Goal: Information Seeking & Learning: Learn about a topic

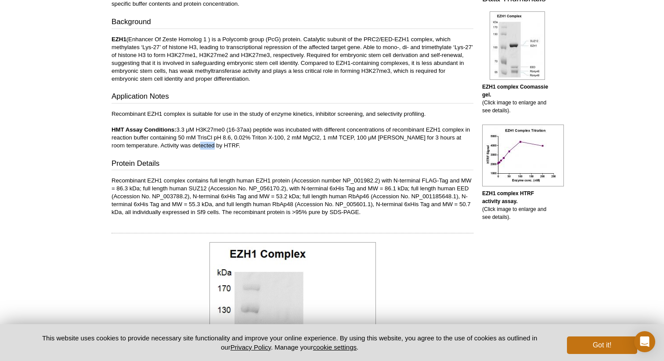
drag, startPoint x: 227, startPoint y: 147, endPoint x: 209, endPoint y: 147, distance: 18.0
click at [209, 147] on p "Recombinant EZH1 complex is suitable for use in the study of enzyme kinetics, i…" at bounding box center [293, 130] width 362 height 40
click at [512, 192] on b "EZH1 complex HTRF activity assay." at bounding box center [508, 198] width 52 height 14
drag, startPoint x: 519, startPoint y: 194, endPoint x: 519, endPoint y: 202, distance: 8.8
click at [519, 202] on p "EZH1 complex HTRF activity assay. (Click image to enlarge and see details)." at bounding box center [517, 206] width 70 height 32
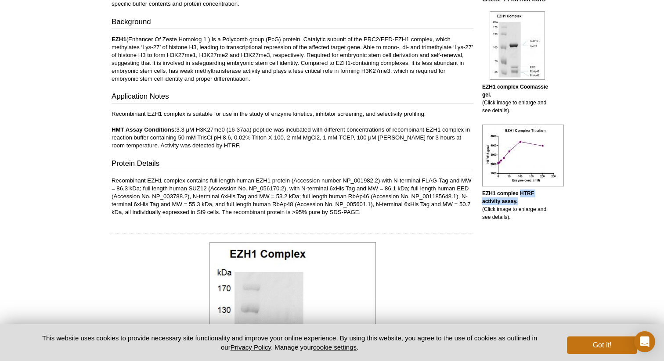
copy b "HTRF activity assay."
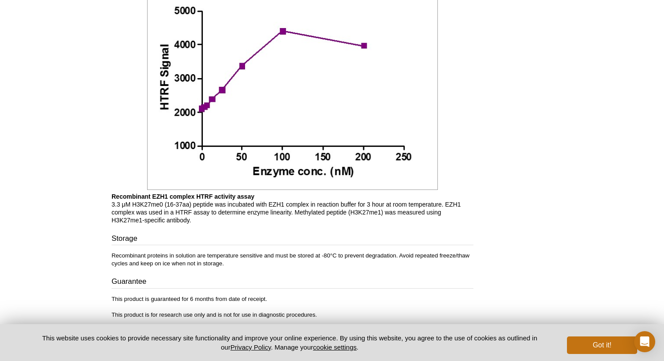
scroll to position [799, 0]
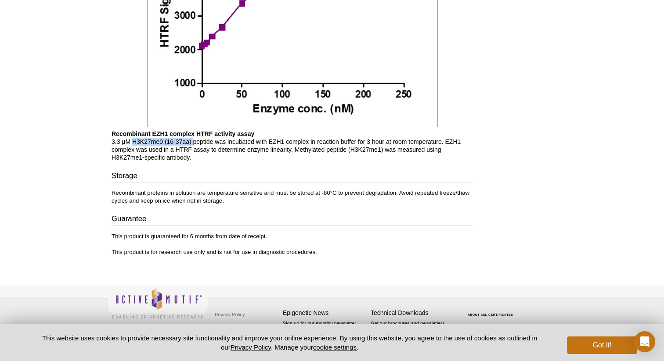
drag, startPoint x: 193, startPoint y: 144, endPoint x: 133, endPoint y: 144, distance: 59.7
click at [133, 144] on p "Recombinant EZH1 complex HTRF activity assay 3.3 μM H3K27me0 (16-37aa) peptide …" at bounding box center [293, 146] width 362 height 32
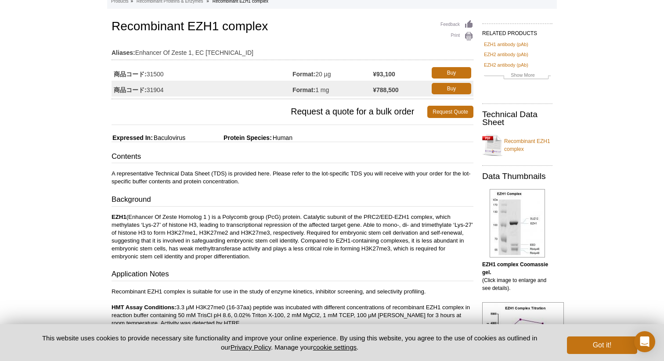
scroll to position [53, 0]
